Goal: Information Seeking & Learning: Check status

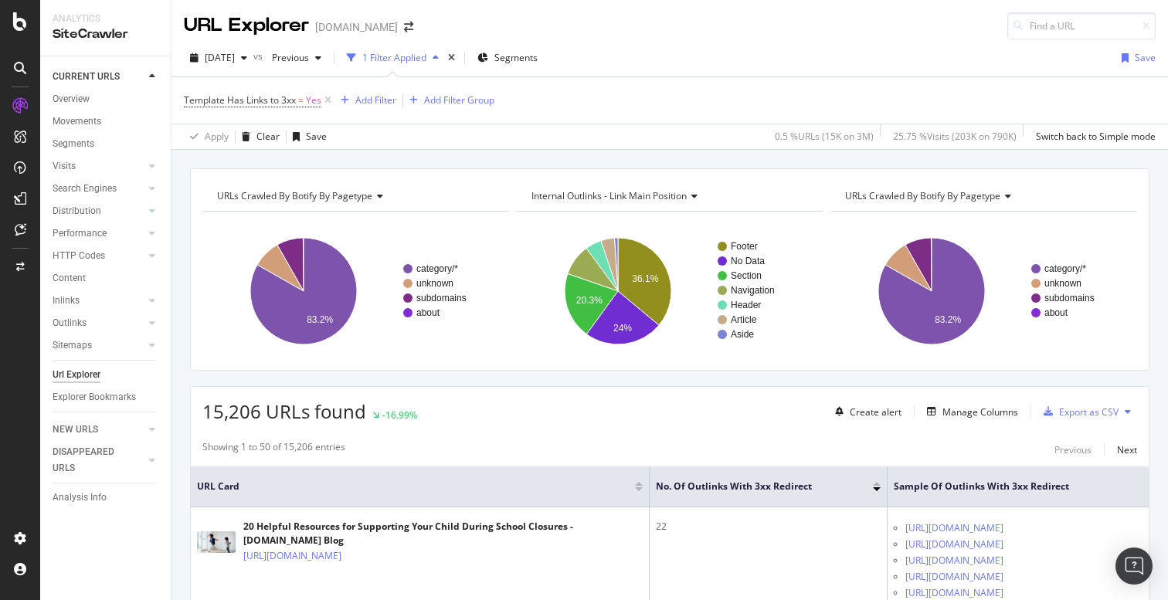
scroll to position [8312, 0]
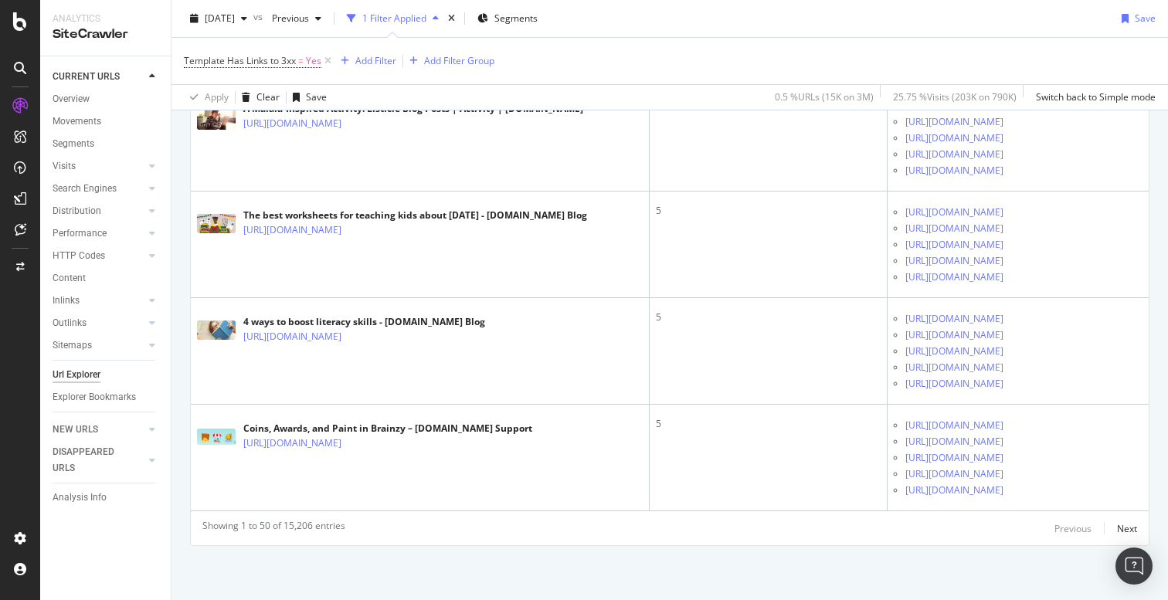
click at [20, 19] on icon at bounding box center [20, 21] width 14 height 19
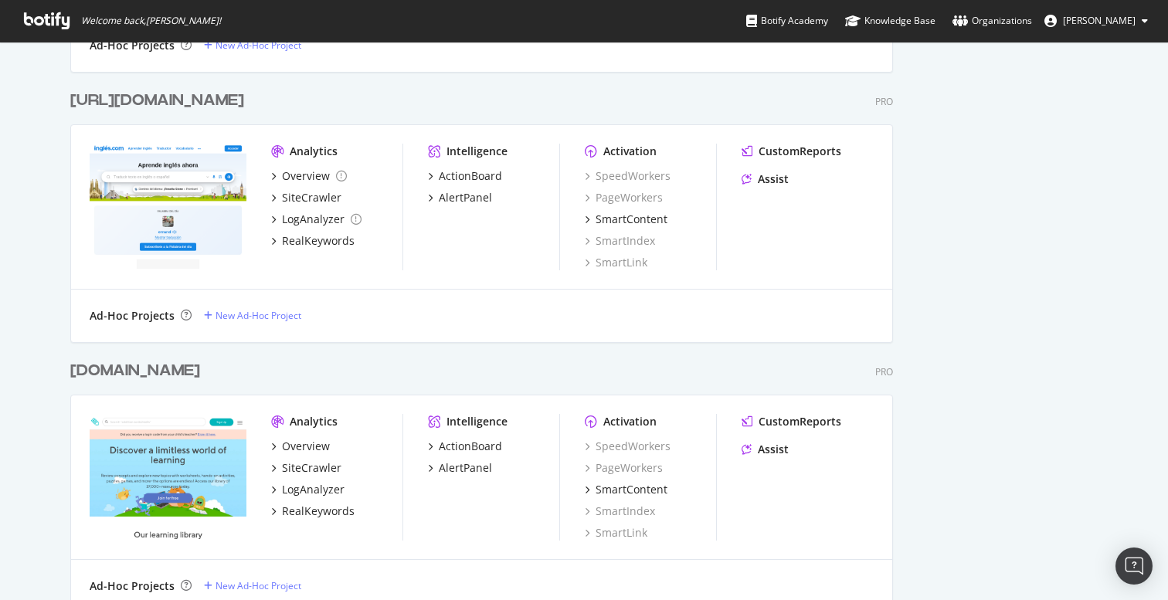
scroll to position [2971, 0]
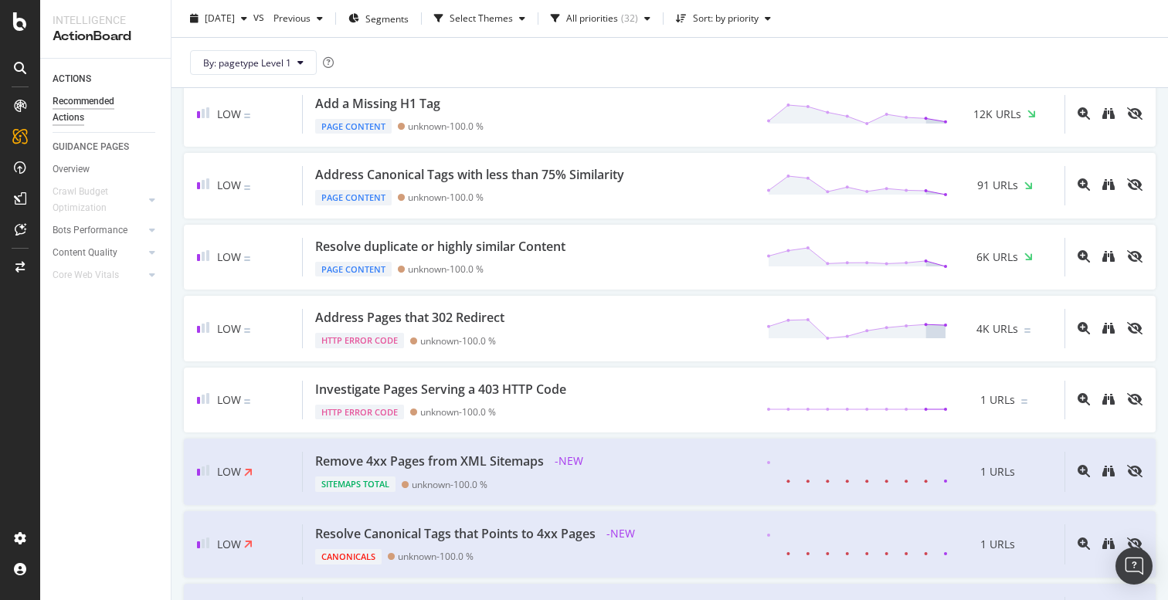
scroll to position [1458, 0]
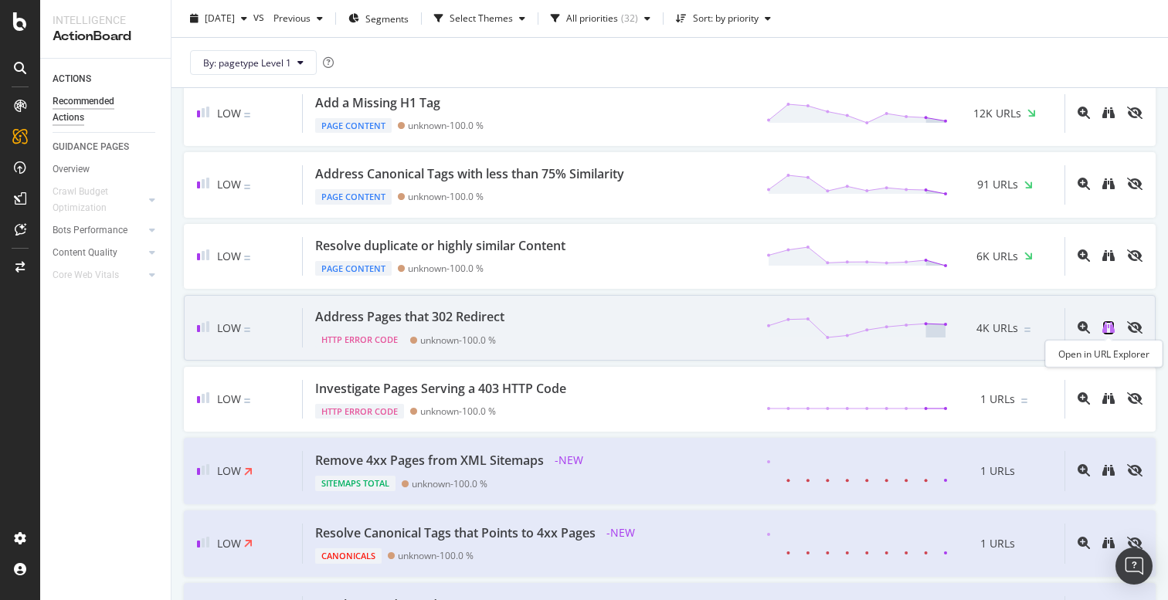
click at [1107, 331] on icon "binoculars" at bounding box center [1108, 327] width 12 height 12
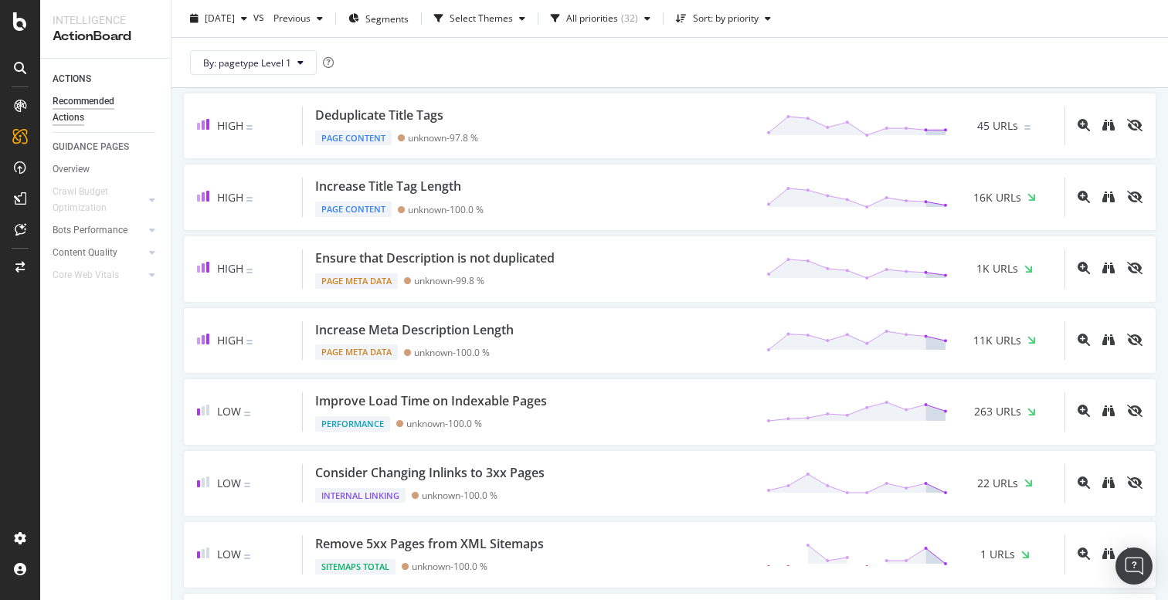
scroll to position [0, 0]
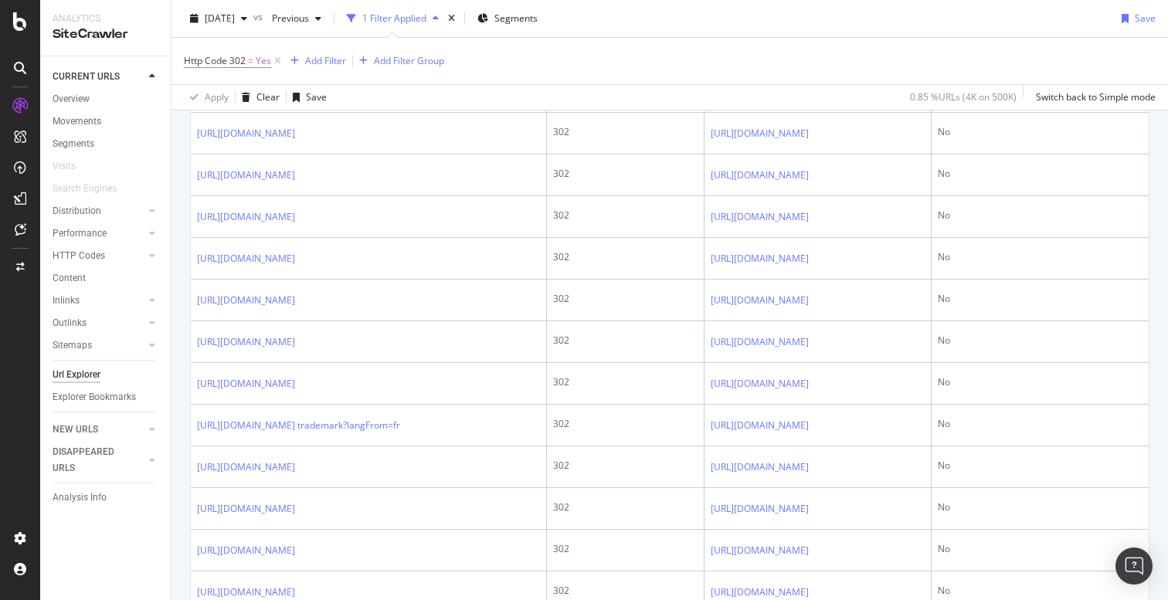
scroll to position [735, 0]
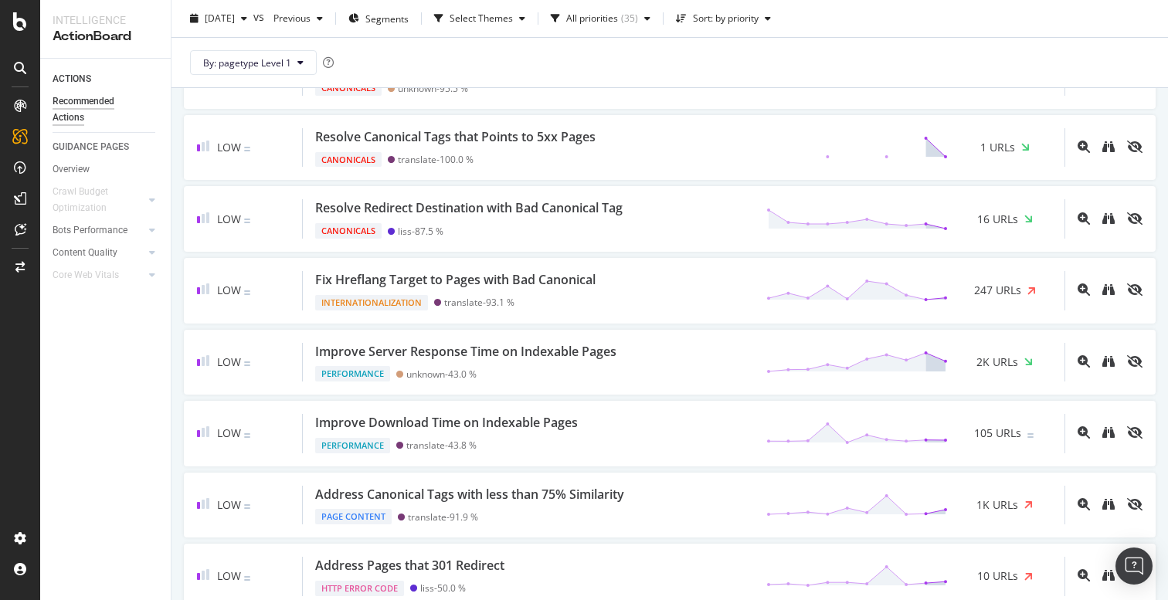
scroll to position [1744, 0]
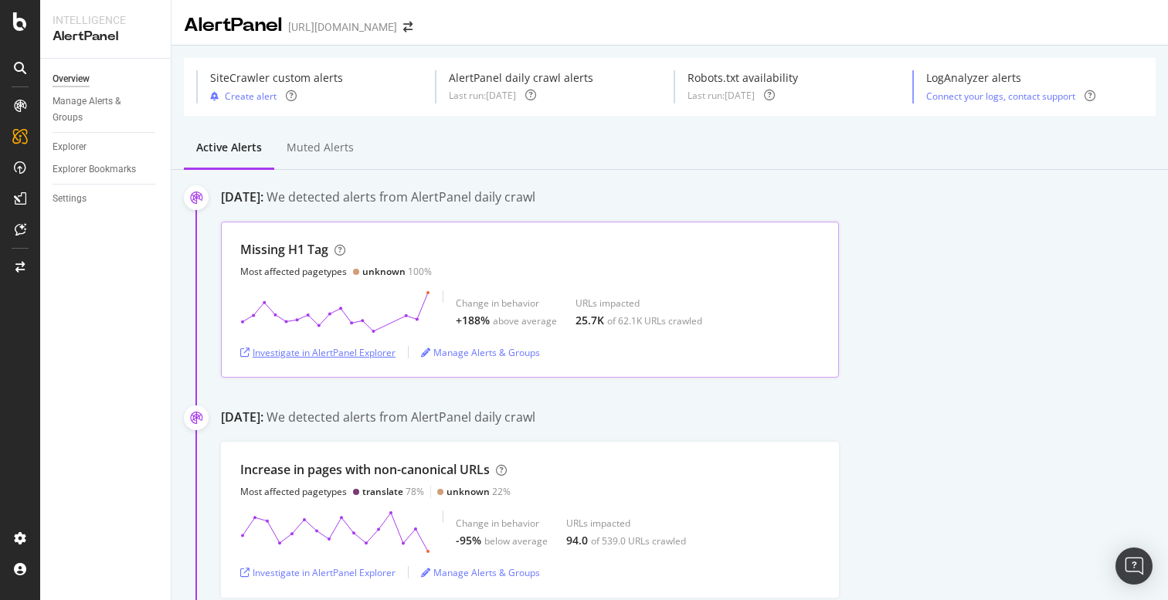
click at [342, 353] on div "Investigate in AlertPanel Explorer" at bounding box center [317, 352] width 155 height 13
